Goal: Task Accomplishment & Management: Use online tool/utility

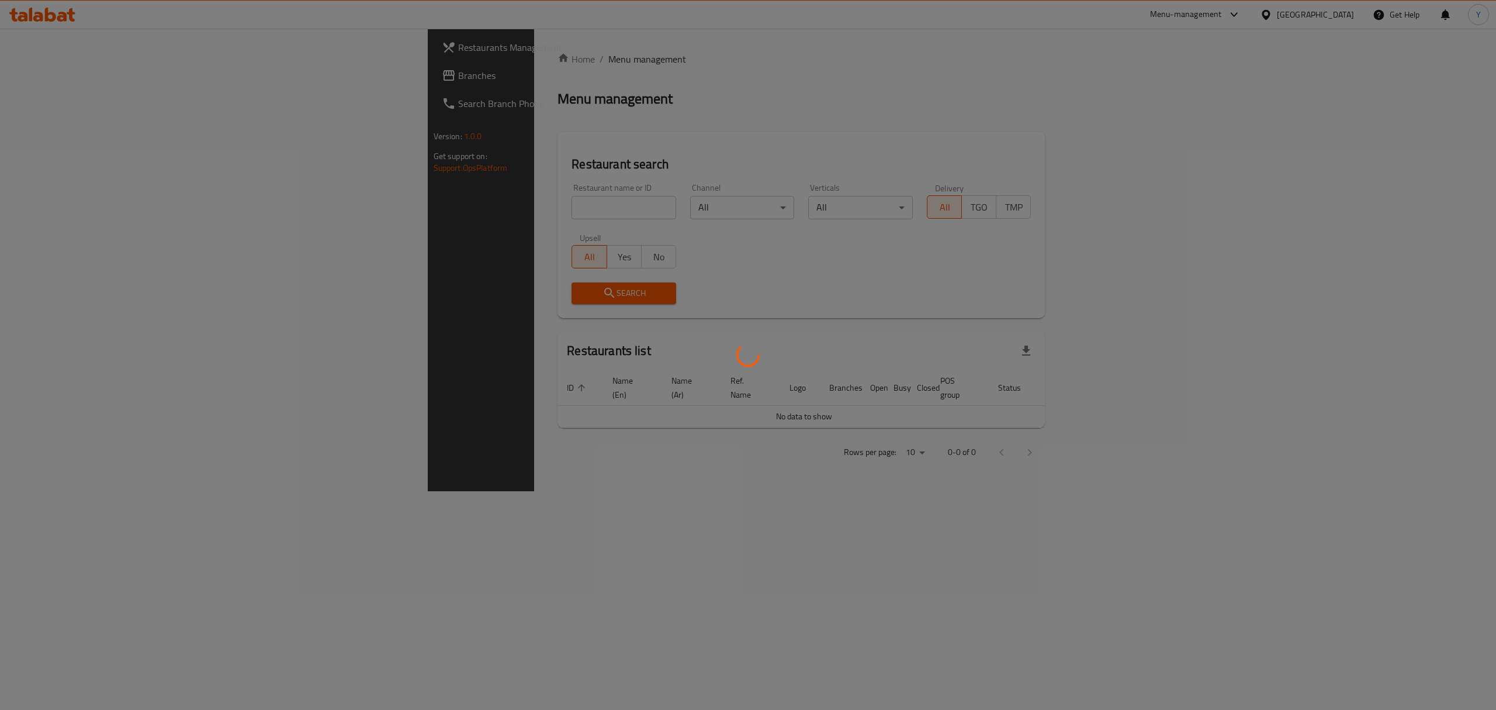
click at [352, 206] on div at bounding box center [748, 355] width 1496 height 710
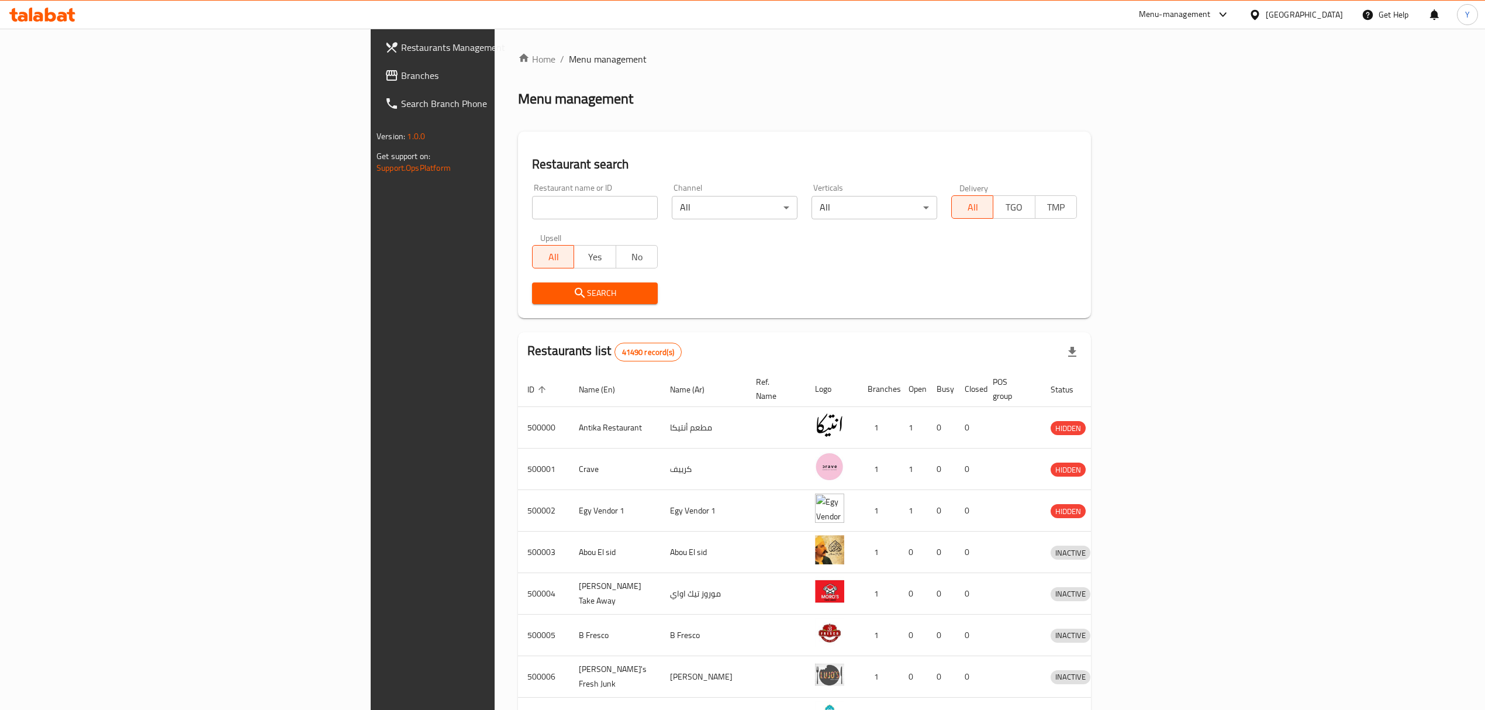
click at [518, 207] on div "Home / Menu management Menu management Restaurant search Restaurant name or ID …" at bounding box center [804, 457] width 573 height 810
click at [532, 207] on input "search" at bounding box center [595, 207] width 126 height 23
paste input "503536"
type input "503536"
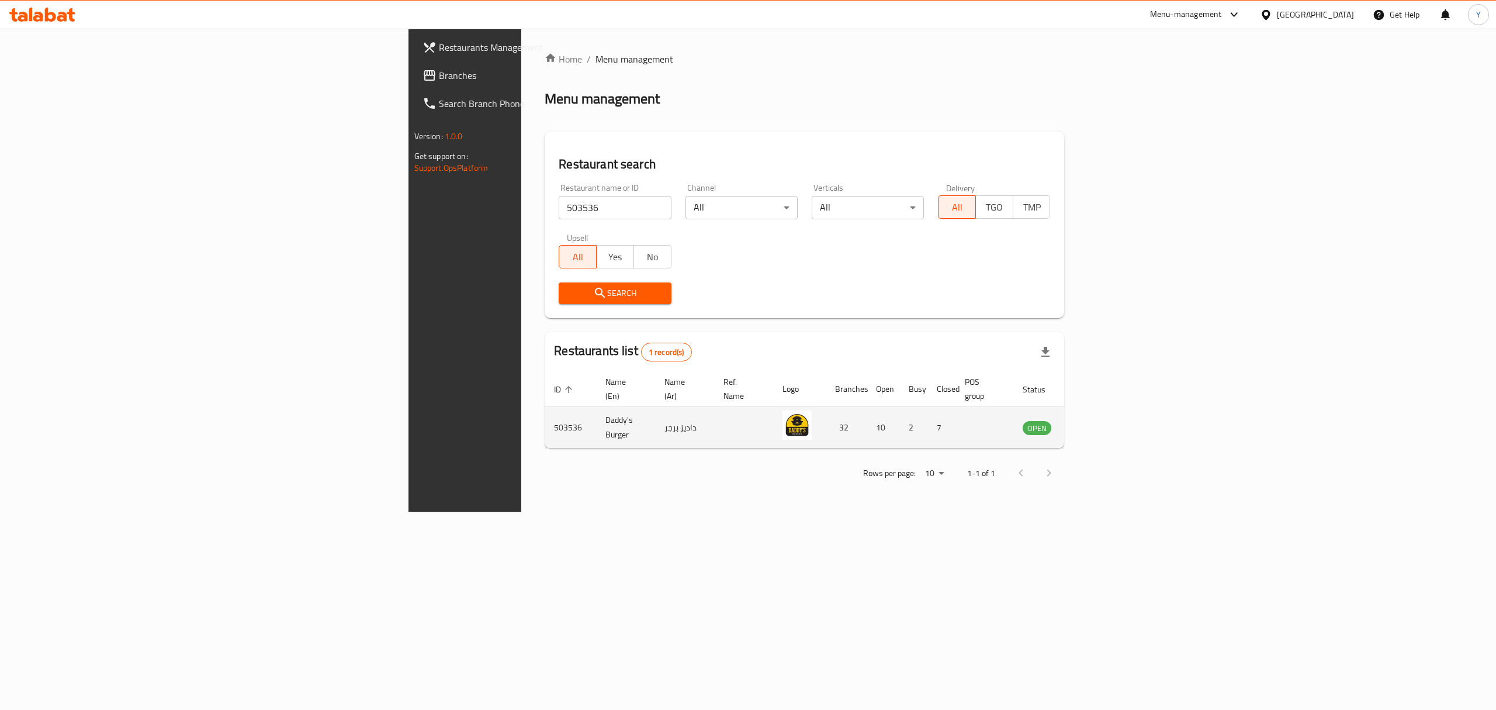
click at [1115, 417] on td "enhanced table" at bounding box center [1095, 428] width 40 height 42
click at [1098, 421] on icon "enhanced table" at bounding box center [1091, 427] width 14 height 14
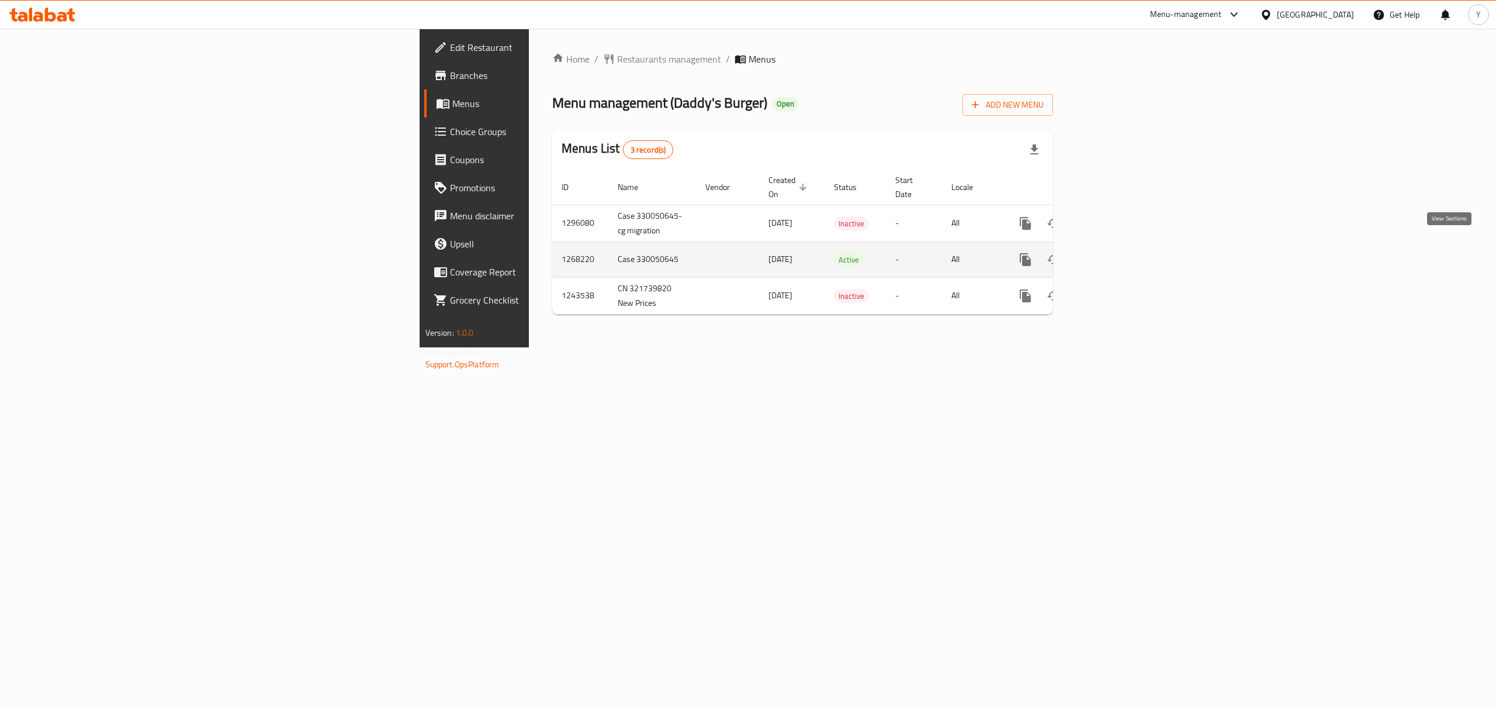
click at [1117, 254] on icon "enhanced table" at bounding box center [1110, 260] width 14 height 14
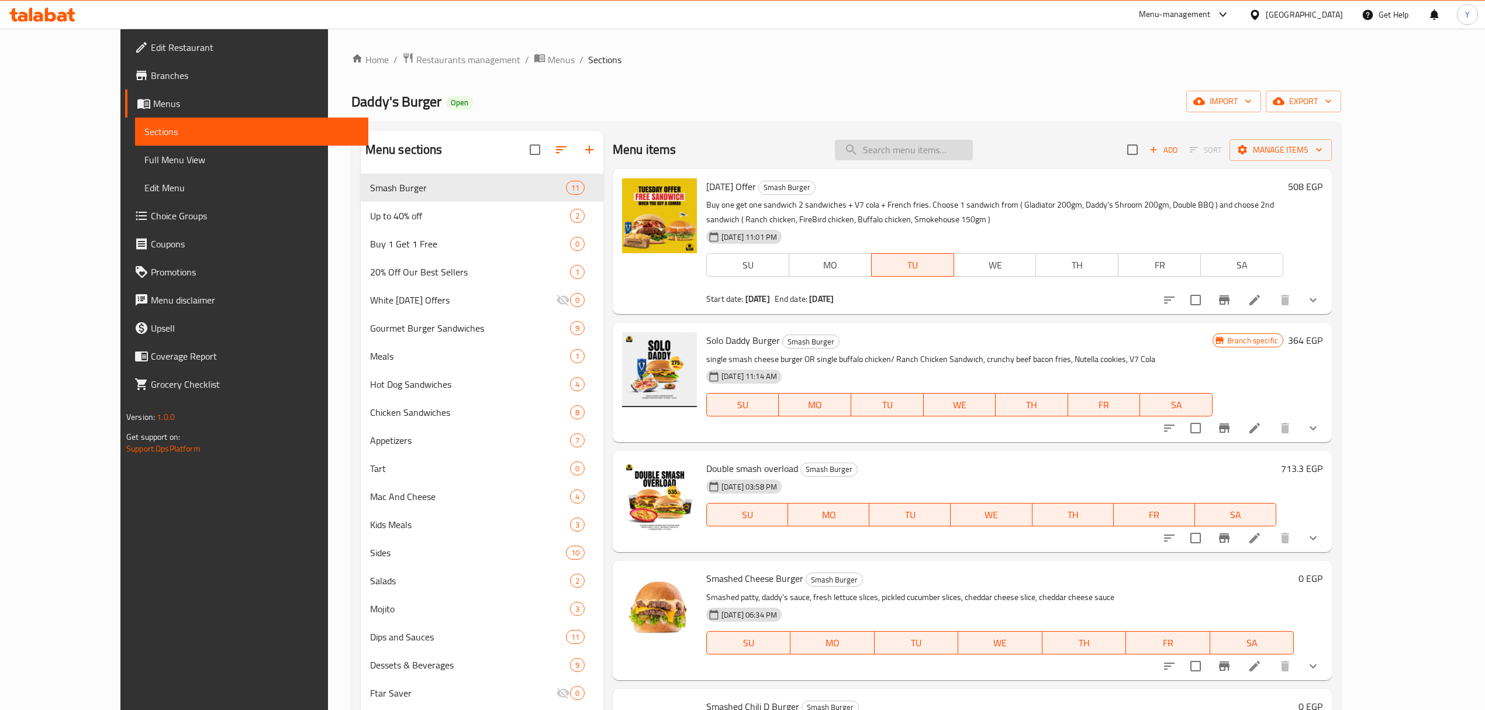
click at [932, 150] on input "search" at bounding box center [904, 150] width 138 height 20
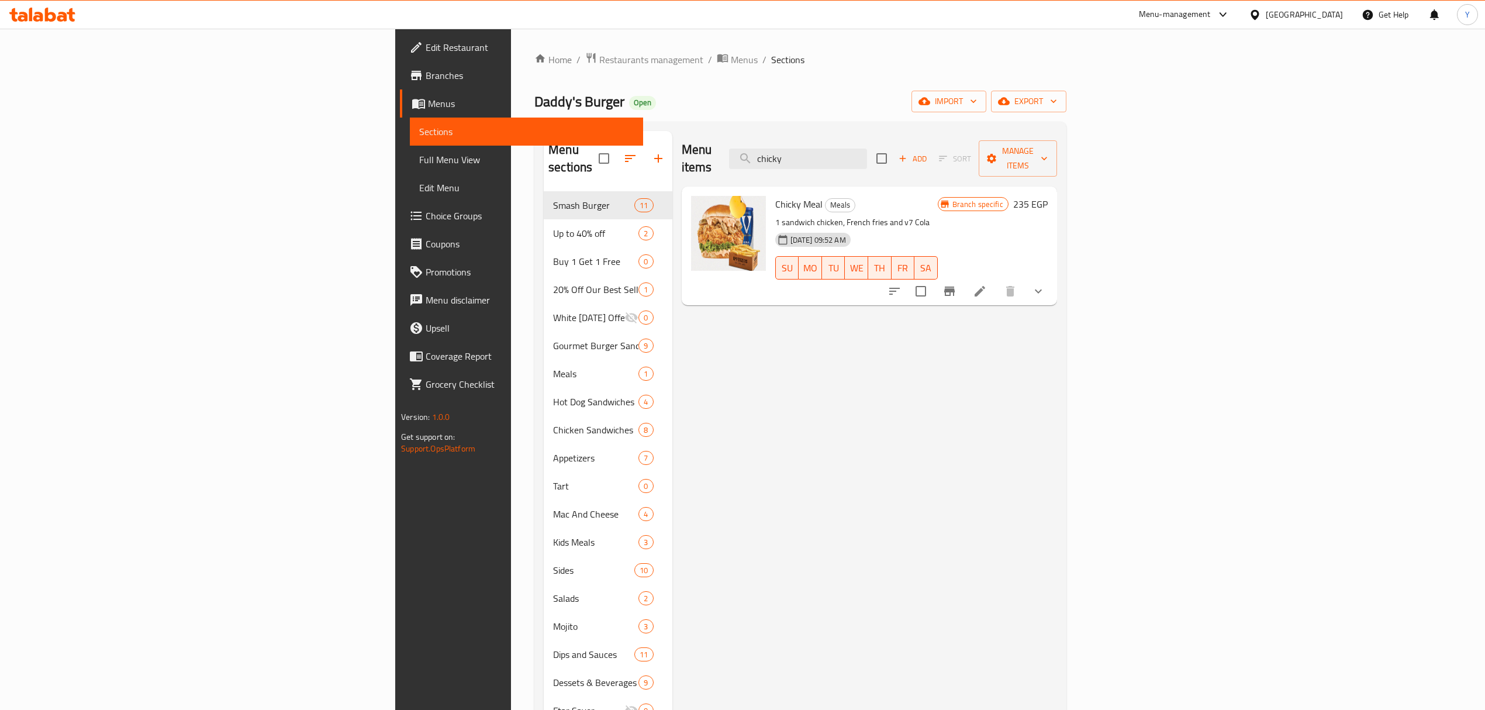
type input "chicky"
click at [534, 103] on span "Daddy's Burger" at bounding box center [579, 101] width 90 height 26
drag, startPoint x: 328, startPoint y: 103, endPoint x: 260, endPoint y: 103, distance: 69.0
click at [511, 103] on div "Home / Restaurants management / Menus / Sections Daddy's Burger Open import exp…" at bounding box center [800, 451] width 579 height 845
copy span "Daddy's Burger"
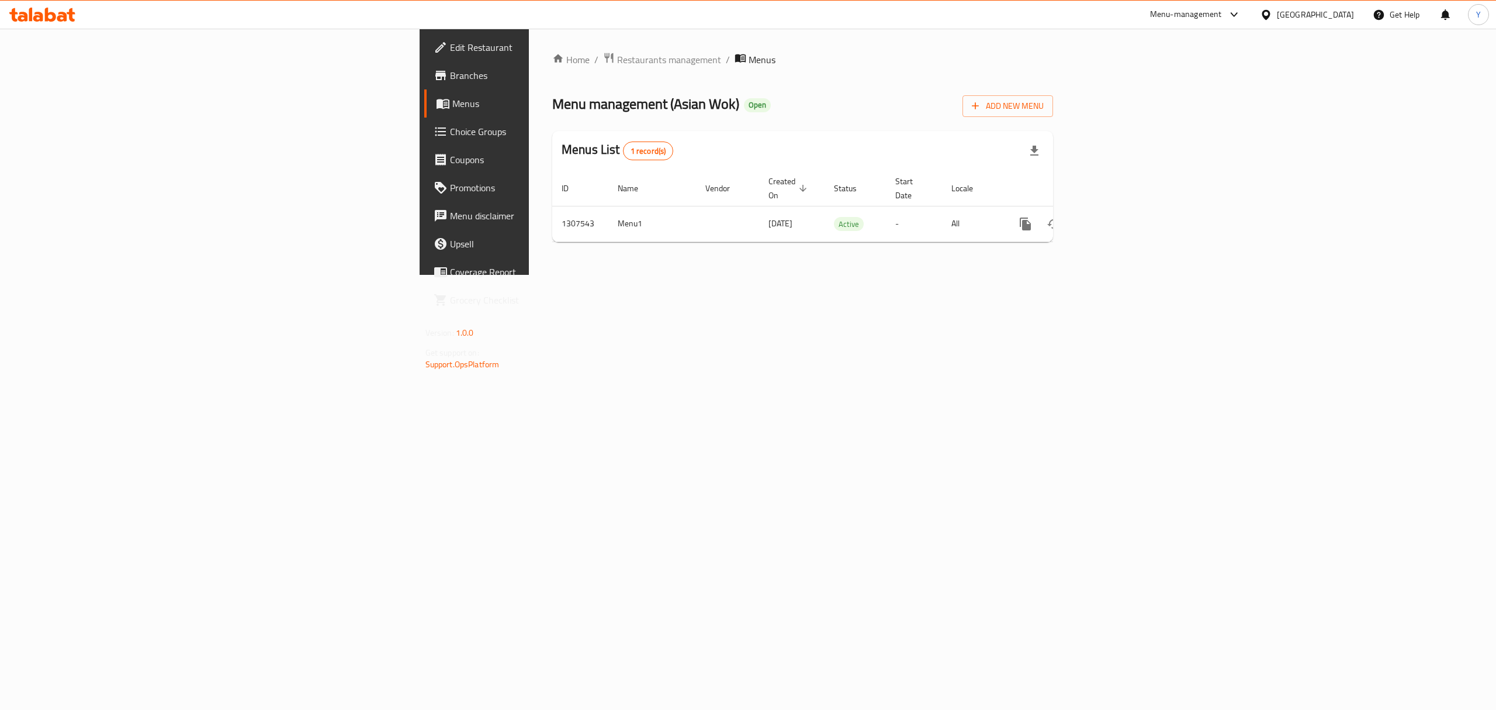
drag, startPoint x: 0, startPoint y: 0, endPoint x: 85, endPoint y: 71, distance: 110.4
click at [450, 71] on span "Branches" at bounding box center [555, 75] width 210 height 14
click at [1124, 213] on link "enhanced table" at bounding box center [1110, 223] width 28 height 28
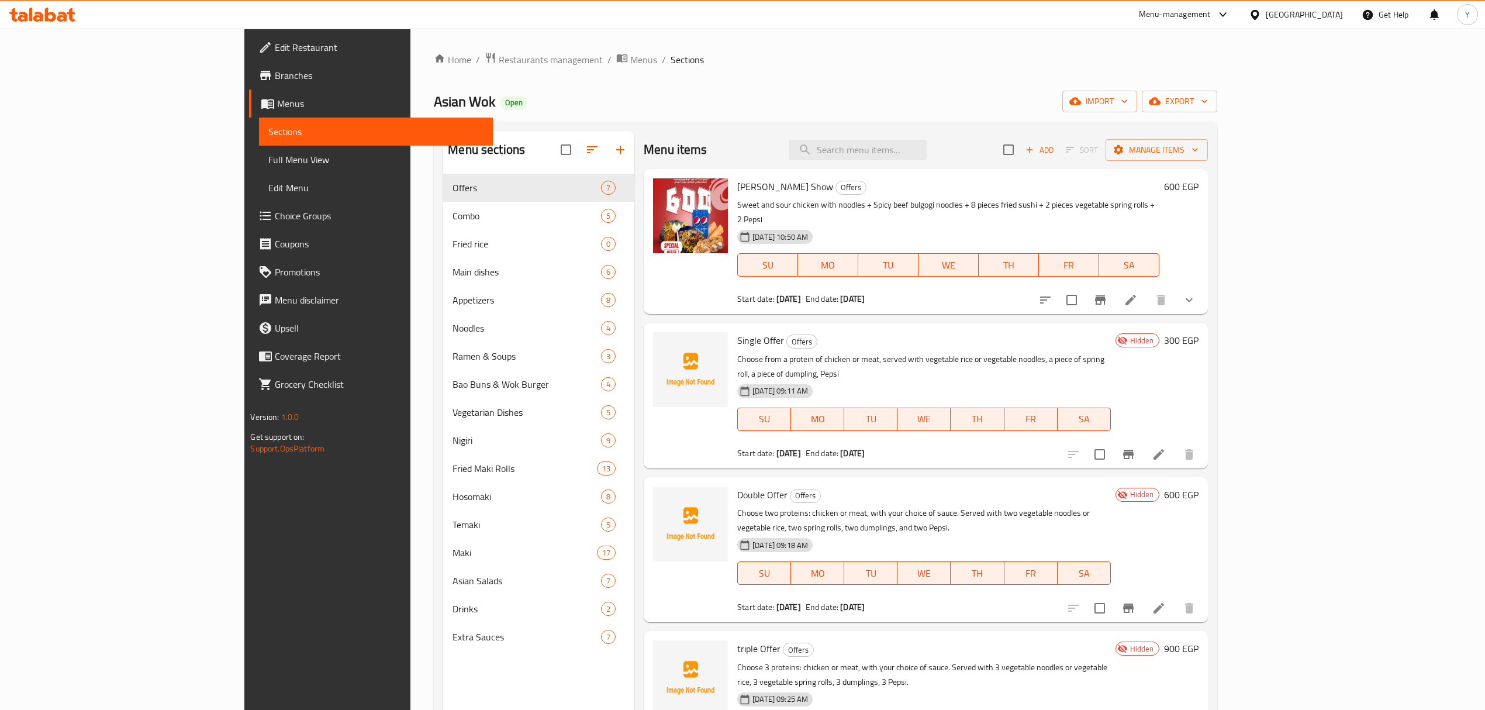
click at [443, 669] on div "Menu sections Offers 7 Combo 5 Fried rice 0 Main dishes 6 Appetizers 8 Noodles …" at bounding box center [538, 486] width 191 height 710
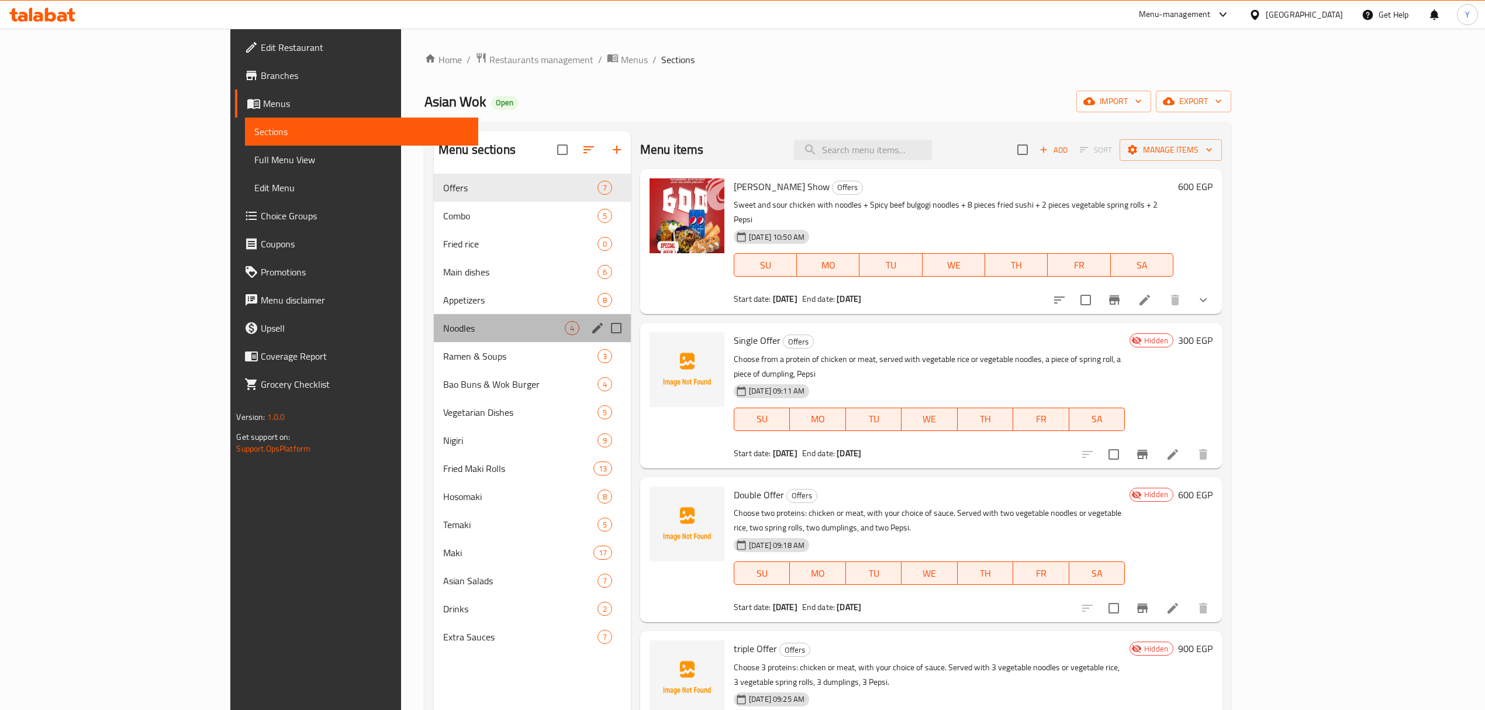
click at [434, 319] on div "Noodles 4" at bounding box center [532, 328] width 197 height 28
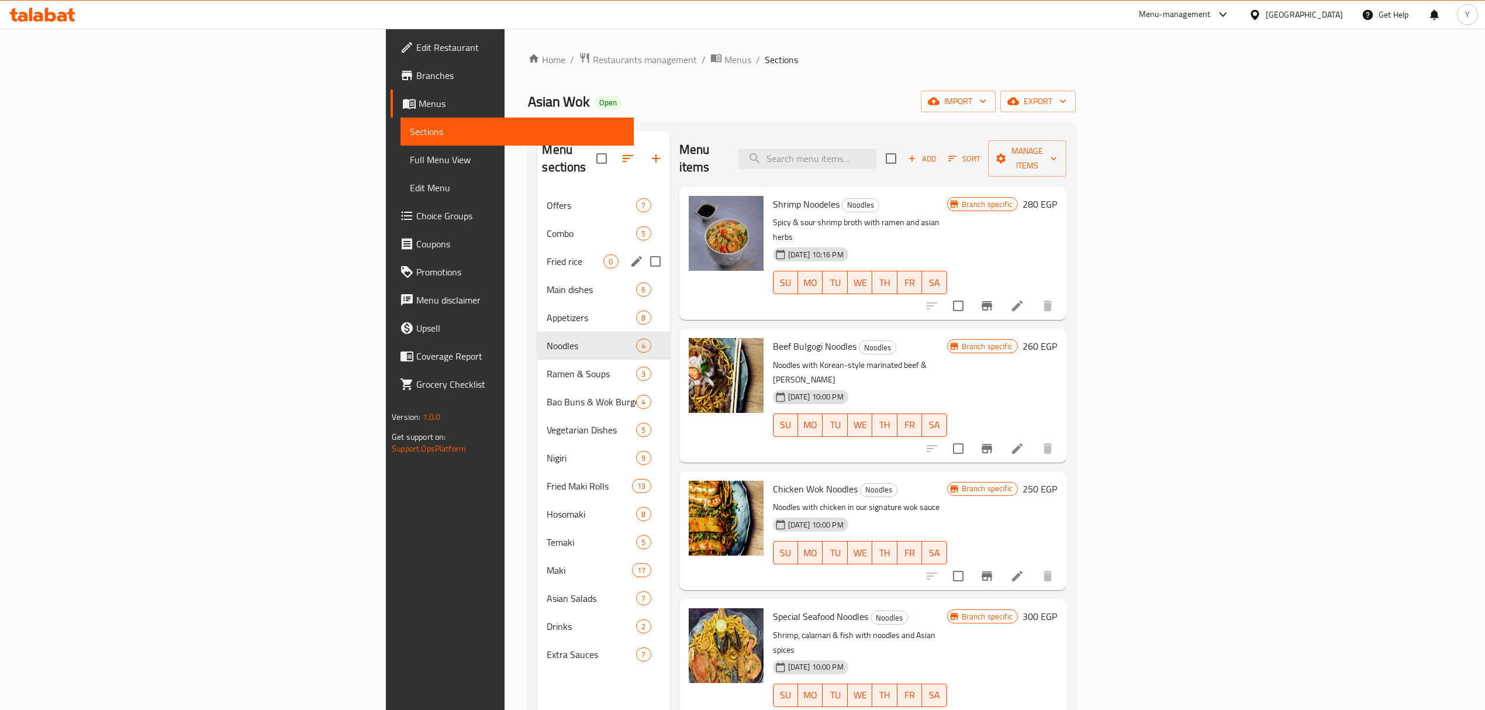
click at [537, 247] on div "Fried rice 0" at bounding box center [603, 261] width 132 height 28
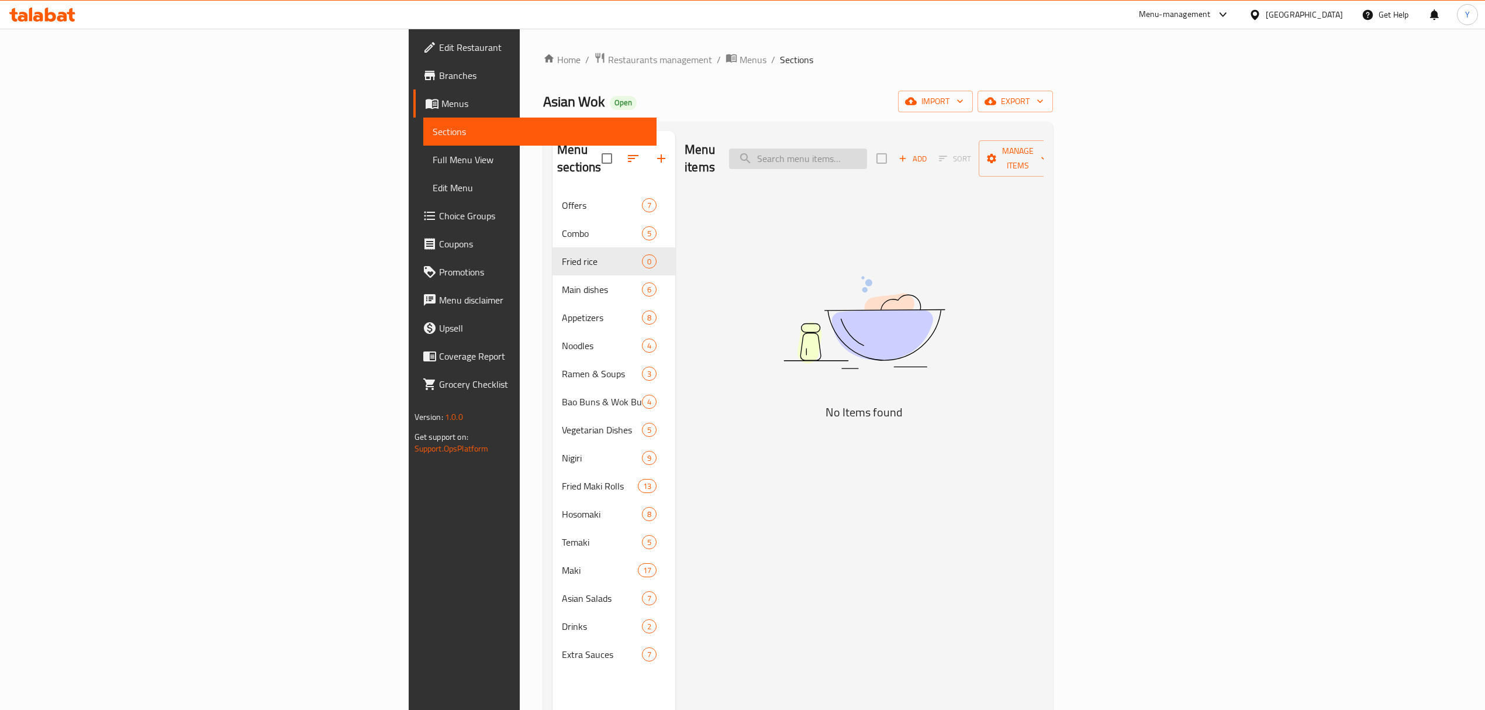
click at [867, 154] on input "search" at bounding box center [798, 158] width 138 height 20
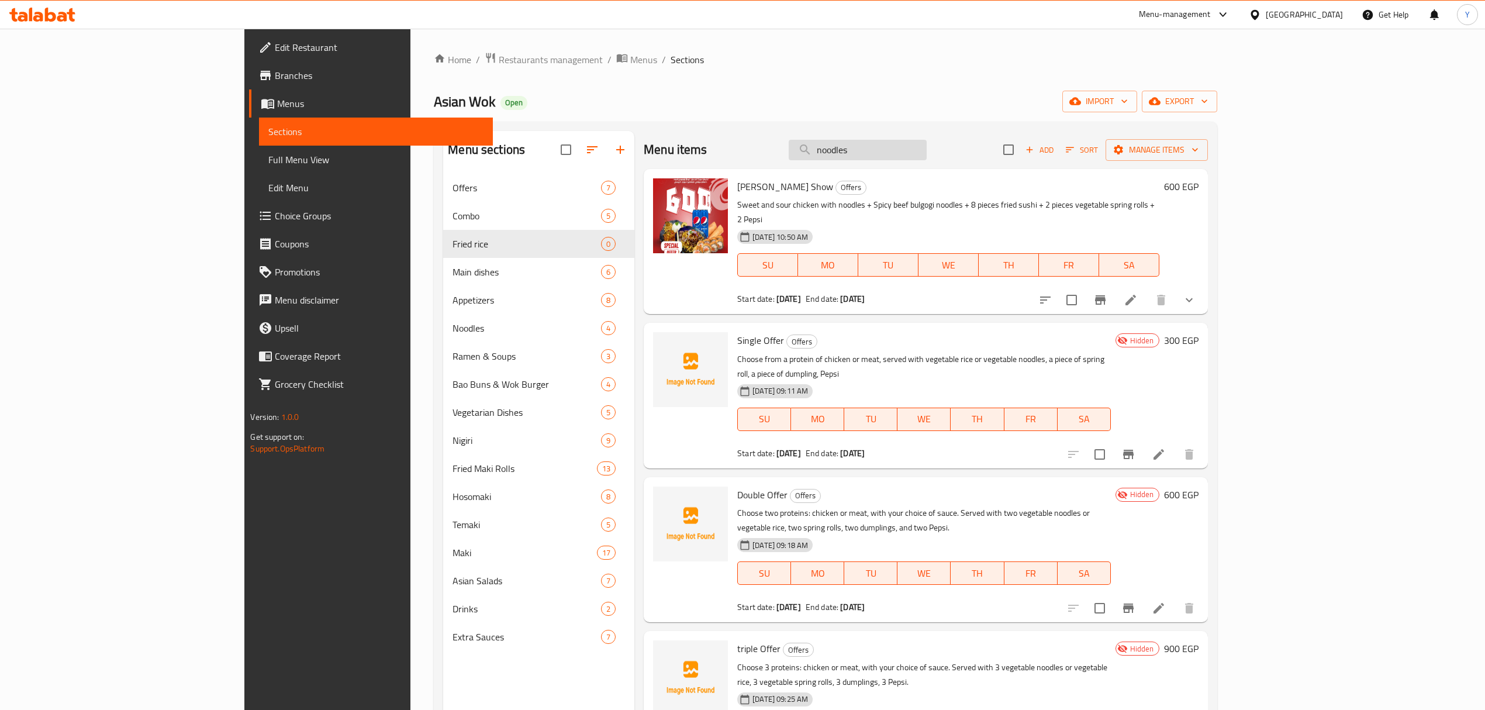
click at [926, 153] on input "noodles" at bounding box center [858, 150] width 138 height 20
paste input "اسبرنج"
click at [926, 143] on input "spring" at bounding box center [858, 150] width 138 height 20
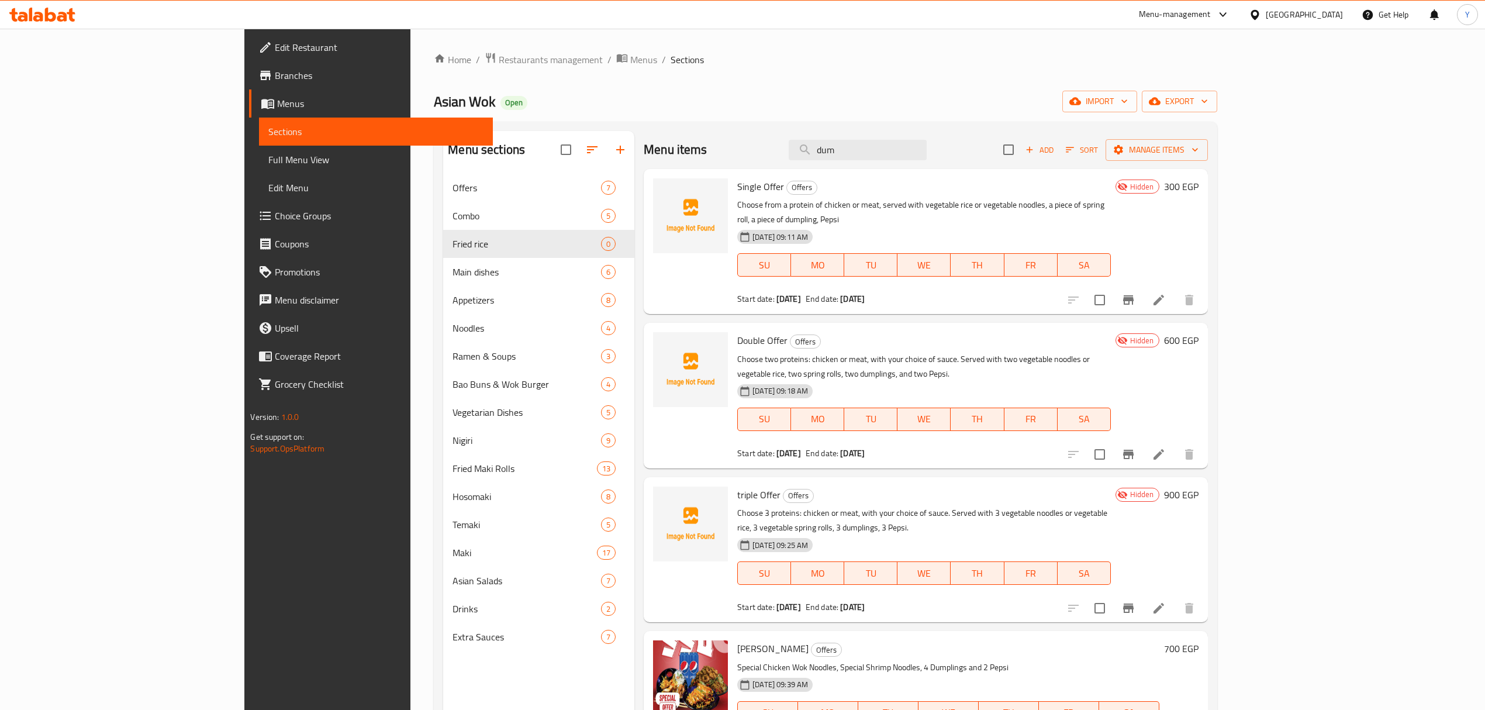
click at [1109, 225] on div "13-10-2025 09:11 AM SU MO TU WE TH FR SA" at bounding box center [923, 256] width 383 height 63
click at [1107, 206] on p "Choose from a protein of chicken or meat, served with vegetable rice or vegetab…" at bounding box center [924, 212] width 374 height 29
copy p "dumpling"
click at [926, 157] on input "dum" at bounding box center [858, 150] width 138 height 20
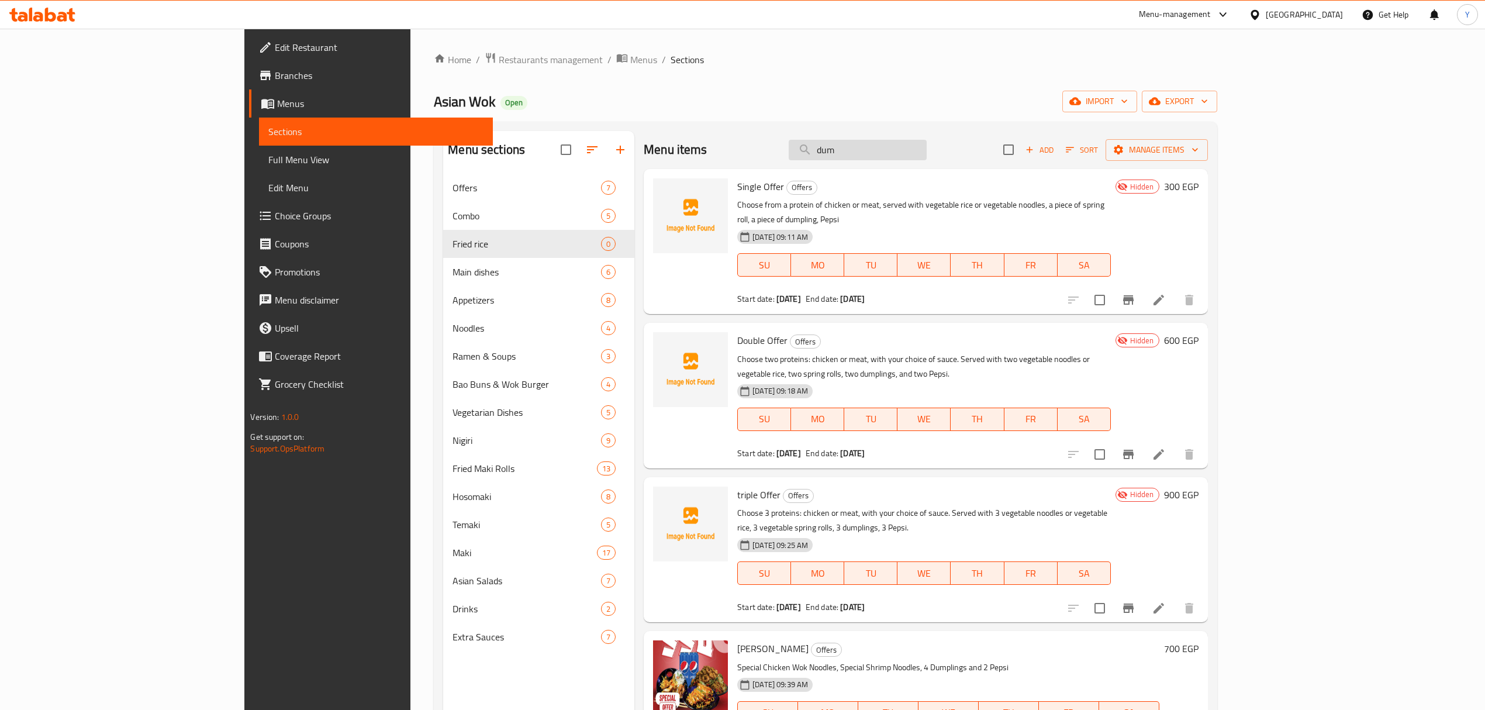
paste input "pling"
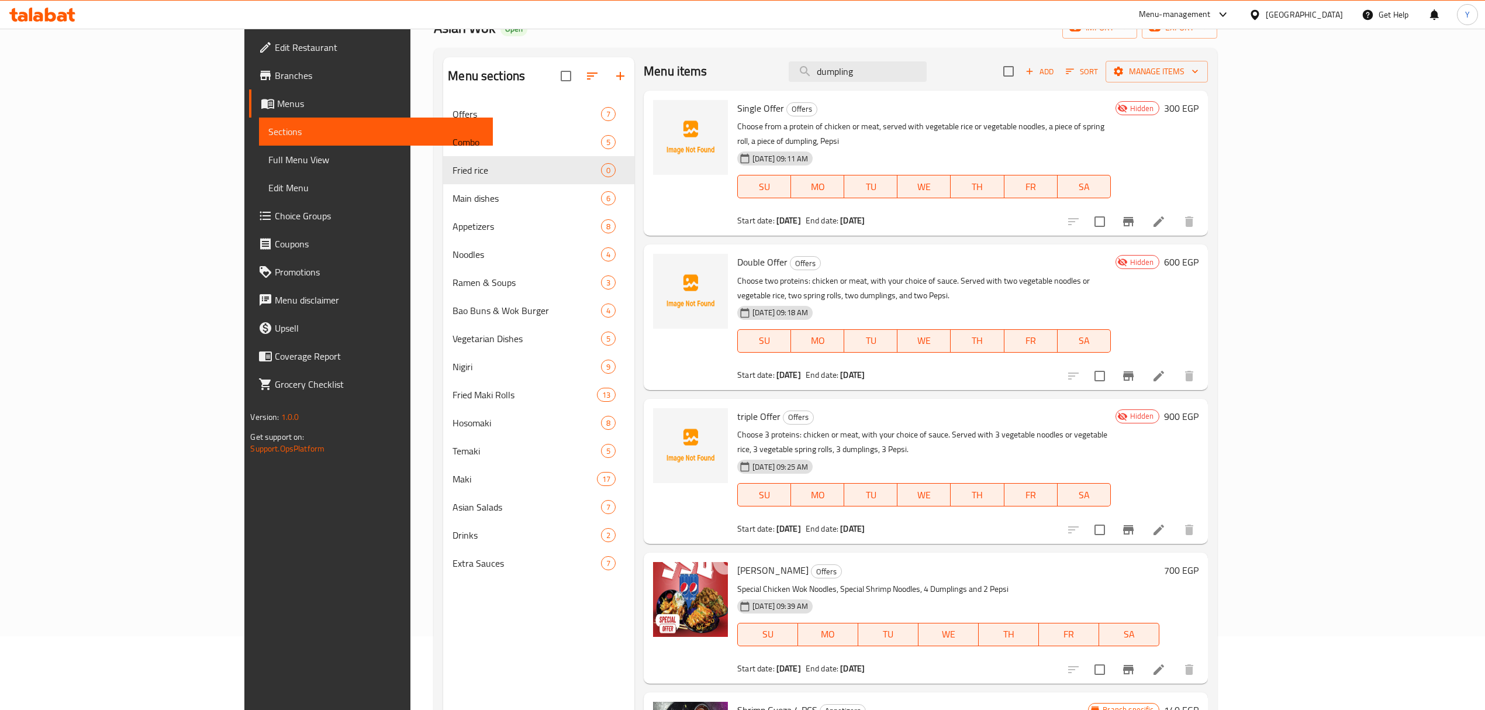
scroll to position [164, 0]
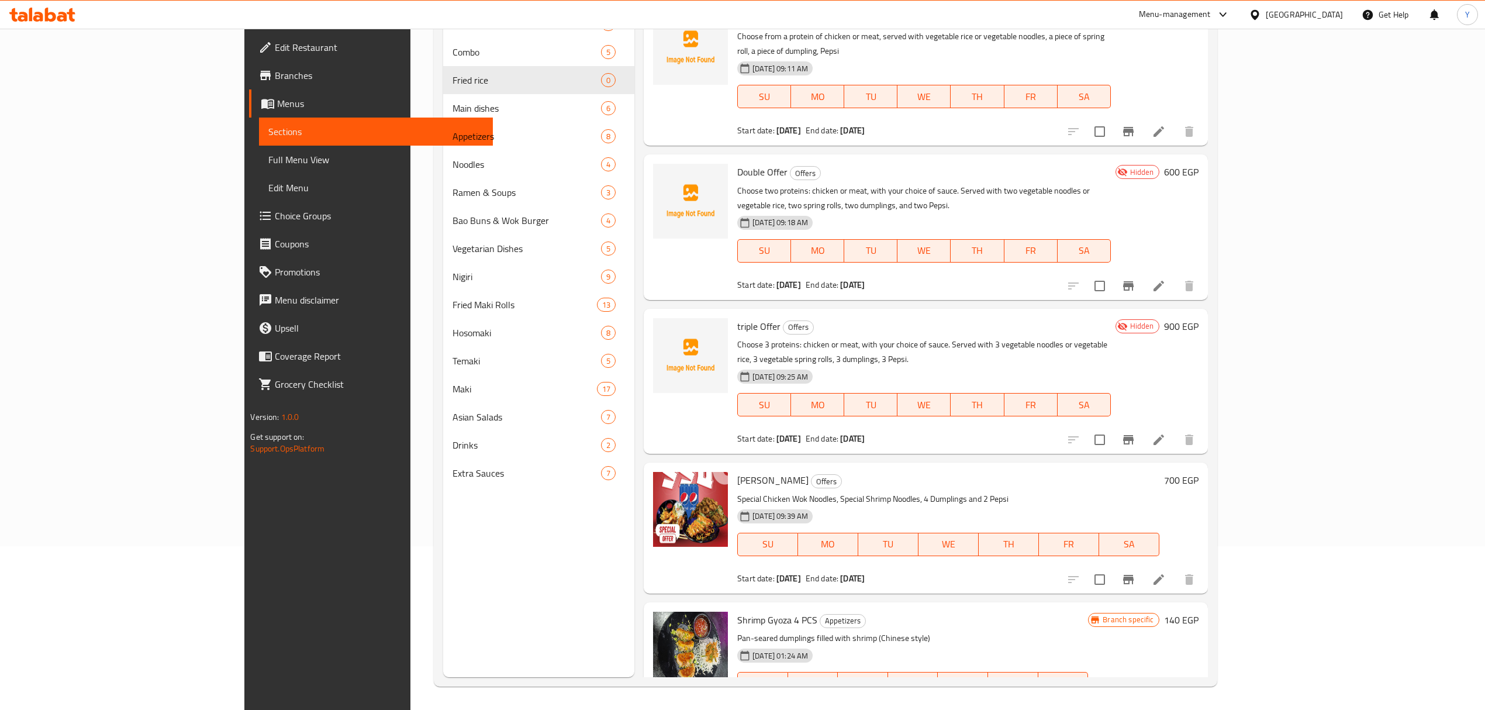
type input "dumpling"
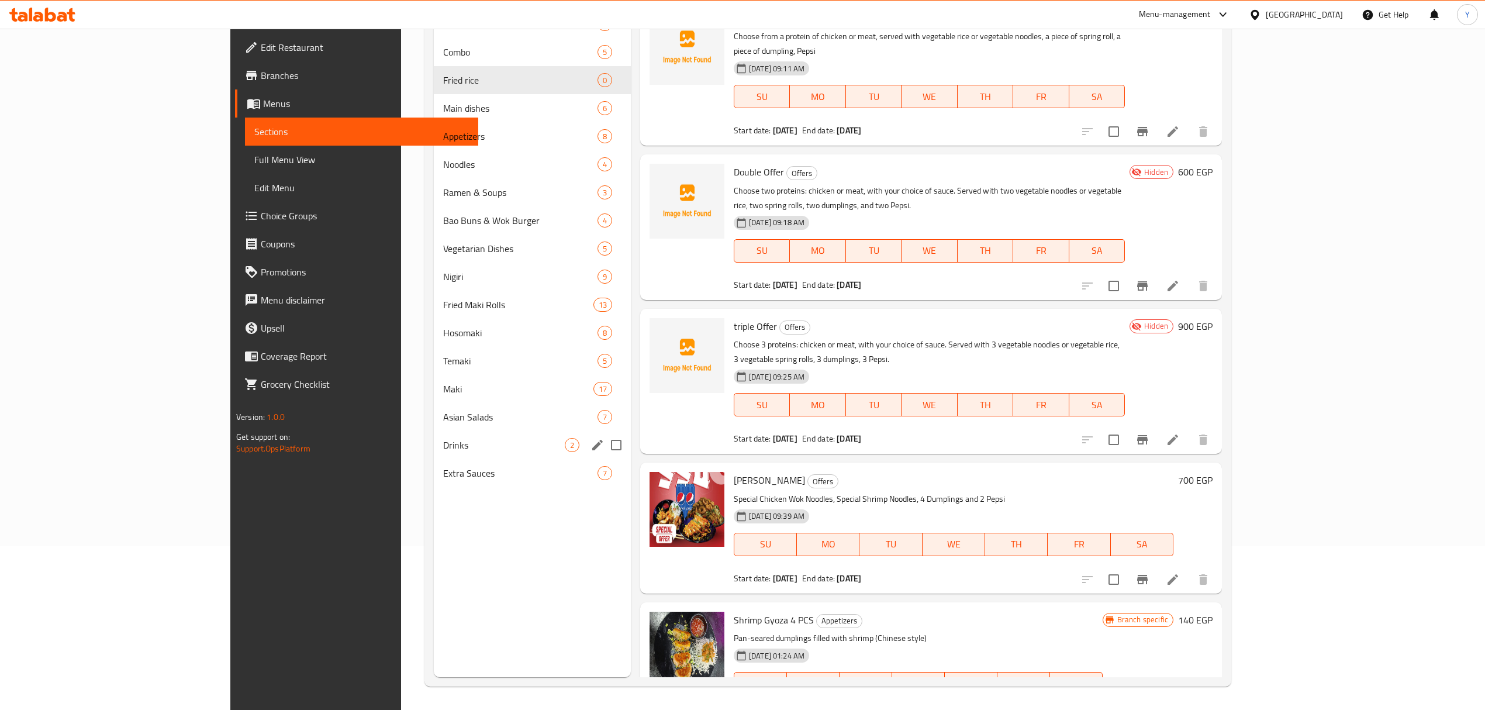
click at [434, 434] on div "Drinks 2" at bounding box center [532, 445] width 197 height 28
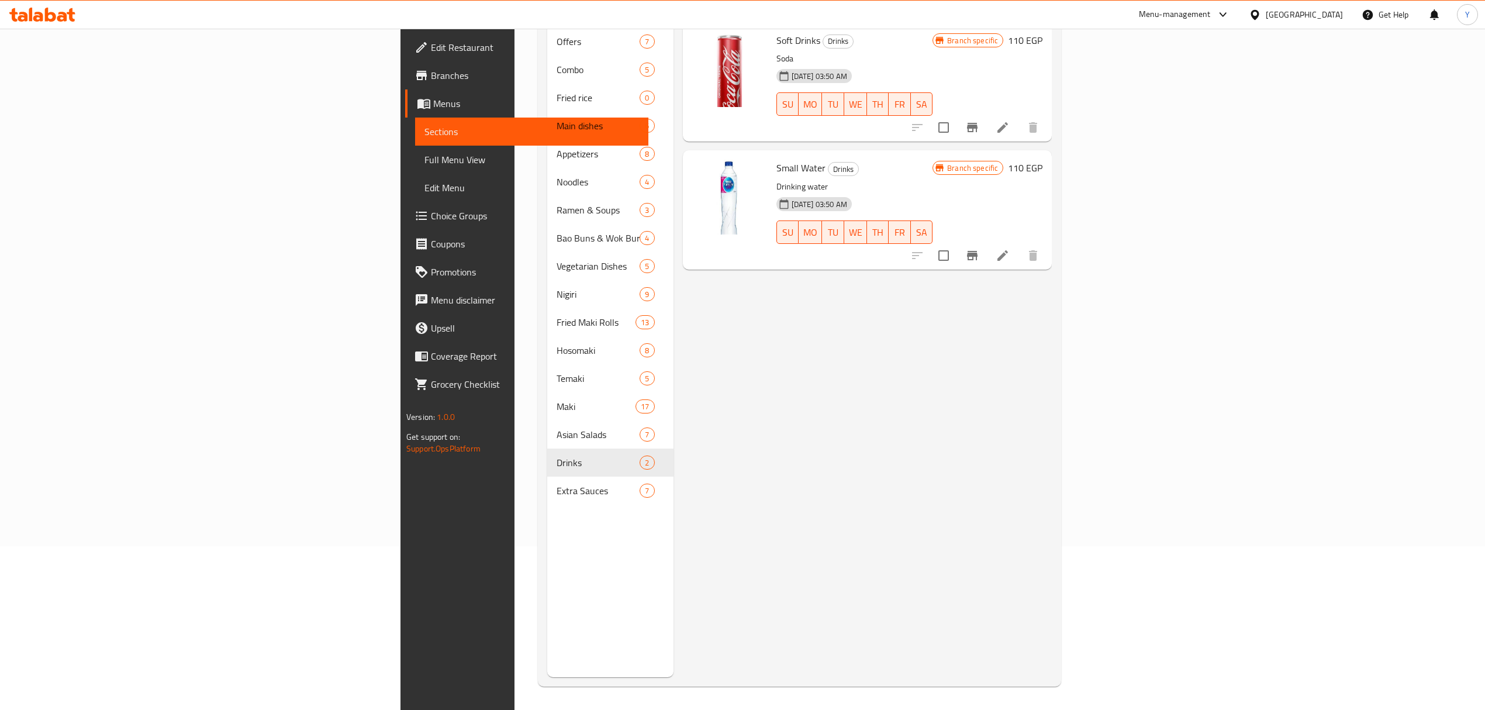
scroll to position [8, 0]
